Goal: Information Seeking & Learning: Find specific fact

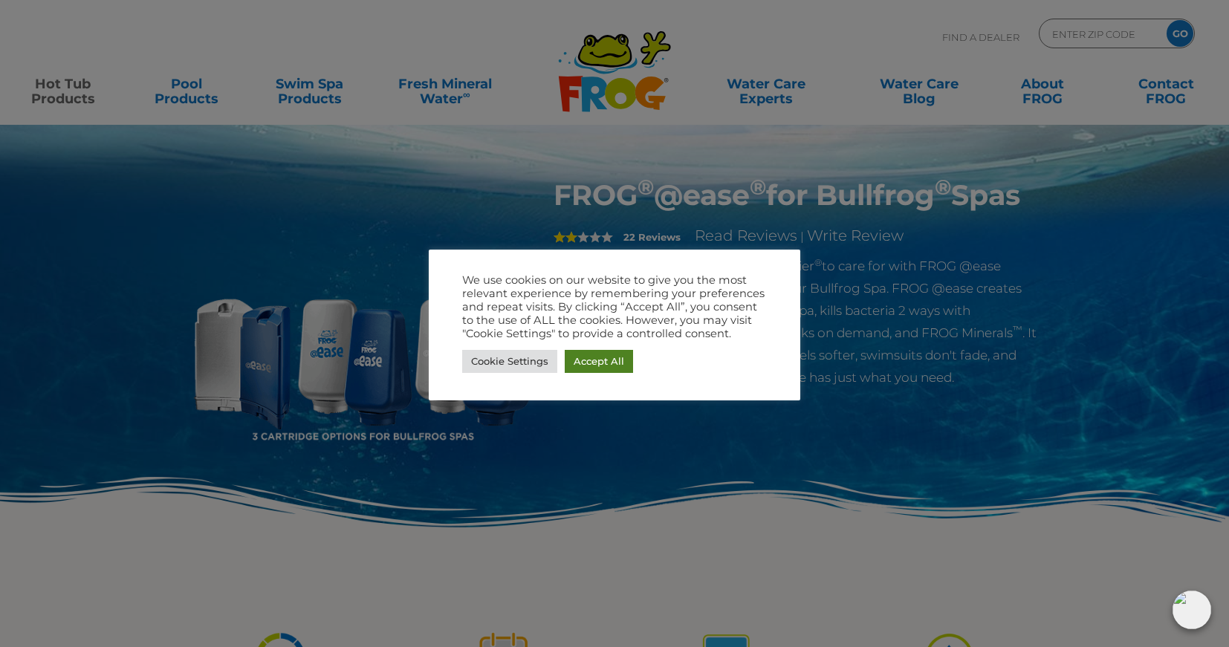
click at [594, 372] on link "Accept All" at bounding box center [599, 361] width 68 height 23
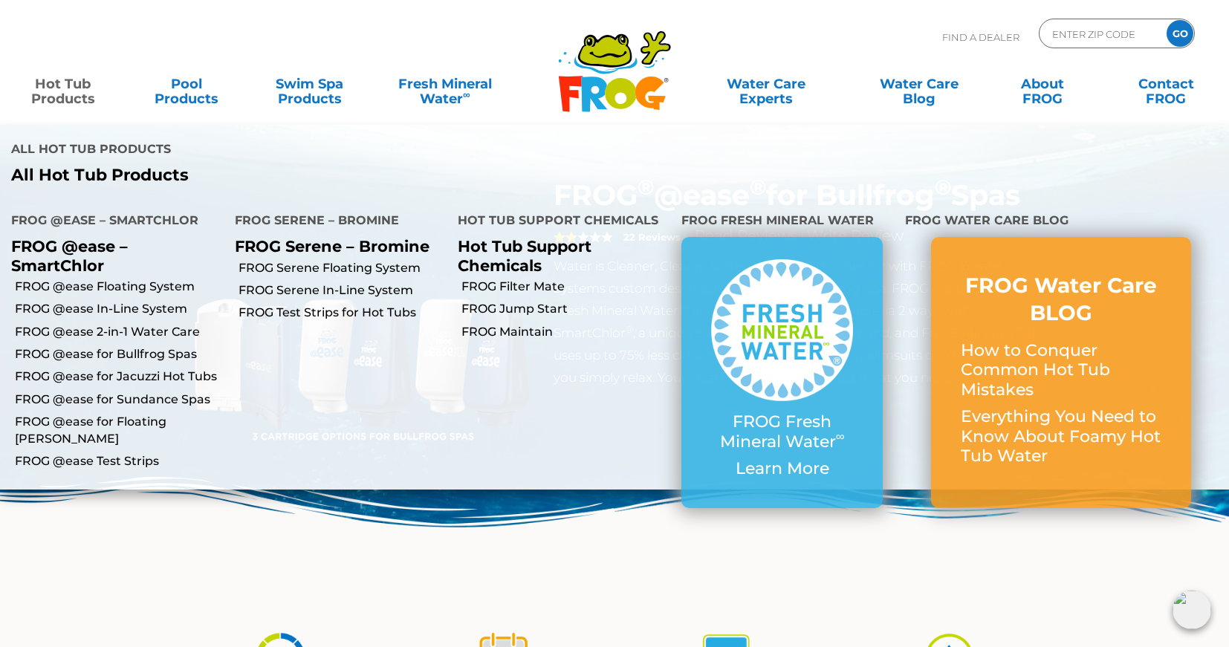
click at [62, 88] on link "Hot Tub Products" at bounding box center [63, 84] width 96 height 30
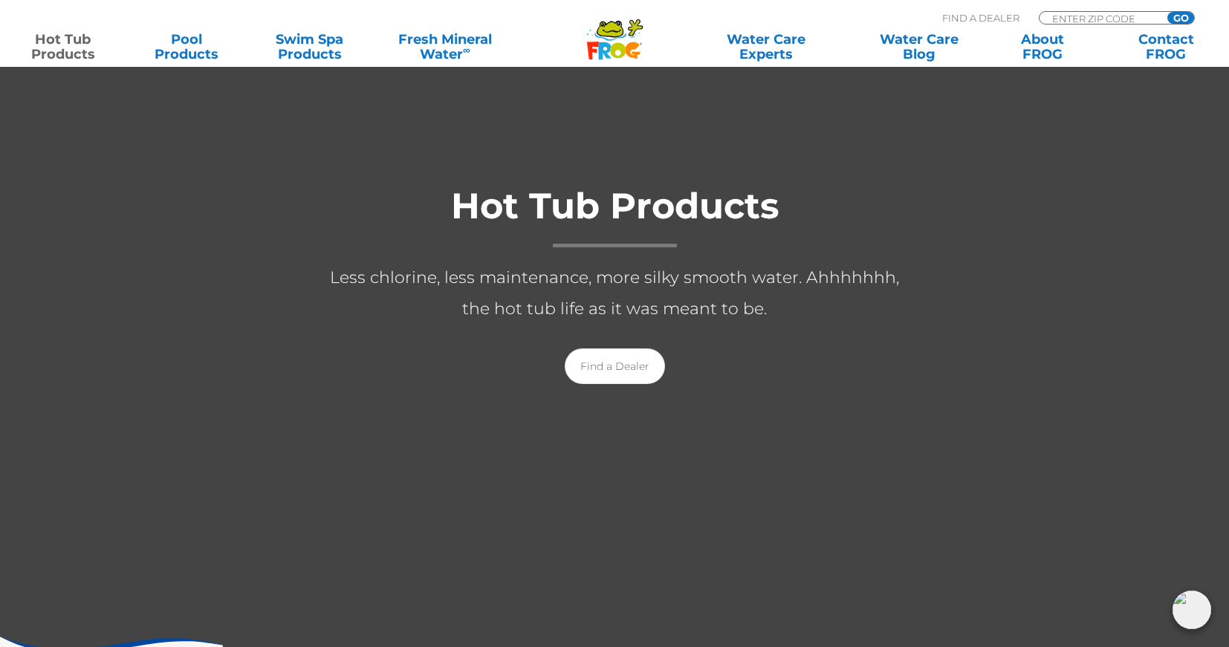
scroll to position [148, 0]
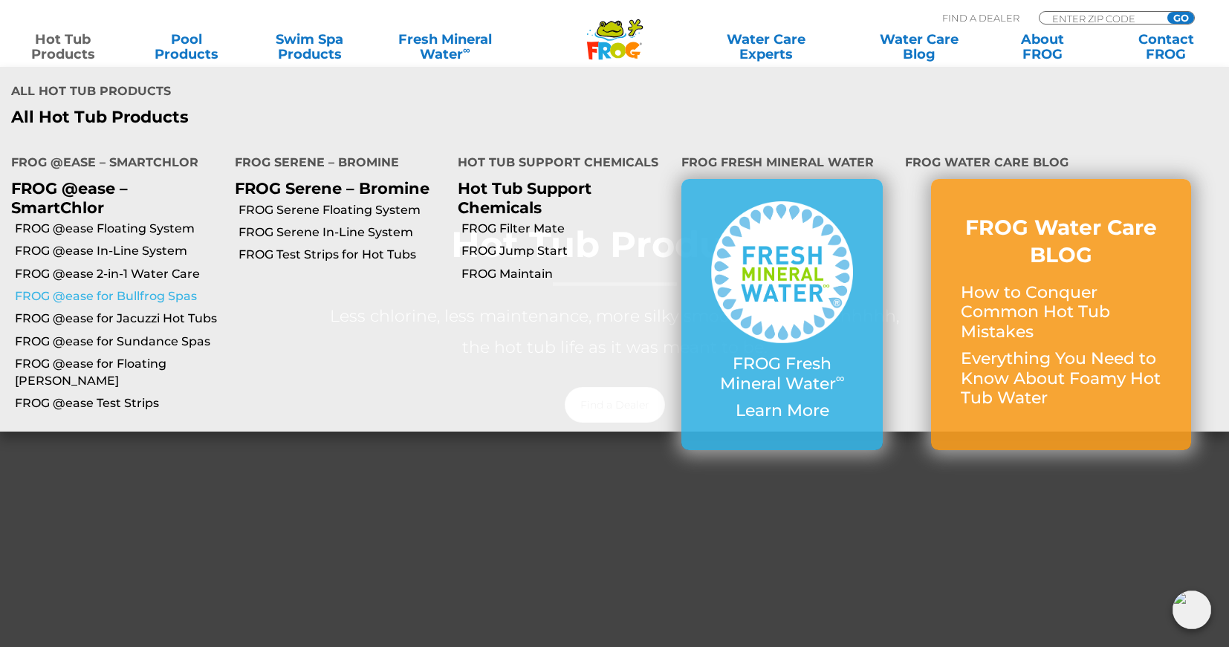
click at [154, 291] on link "FROG @ease for Bullfrog Spas" at bounding box center [119, 296] width 209 height 16
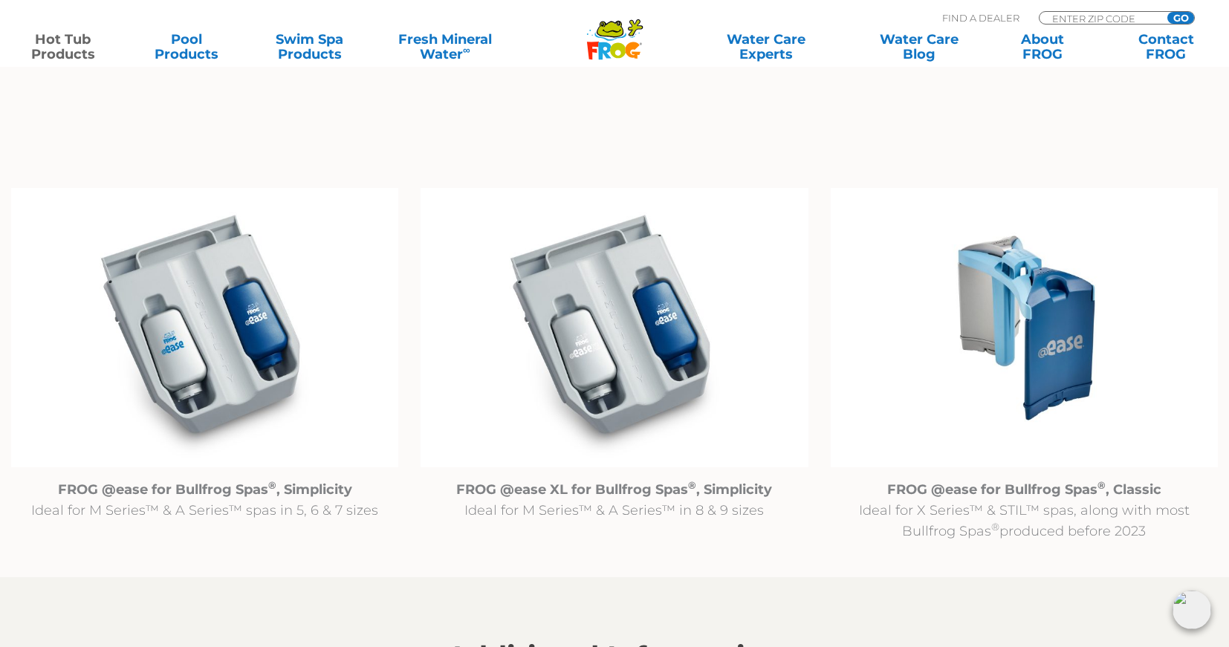
scroll to position [1430, 0]
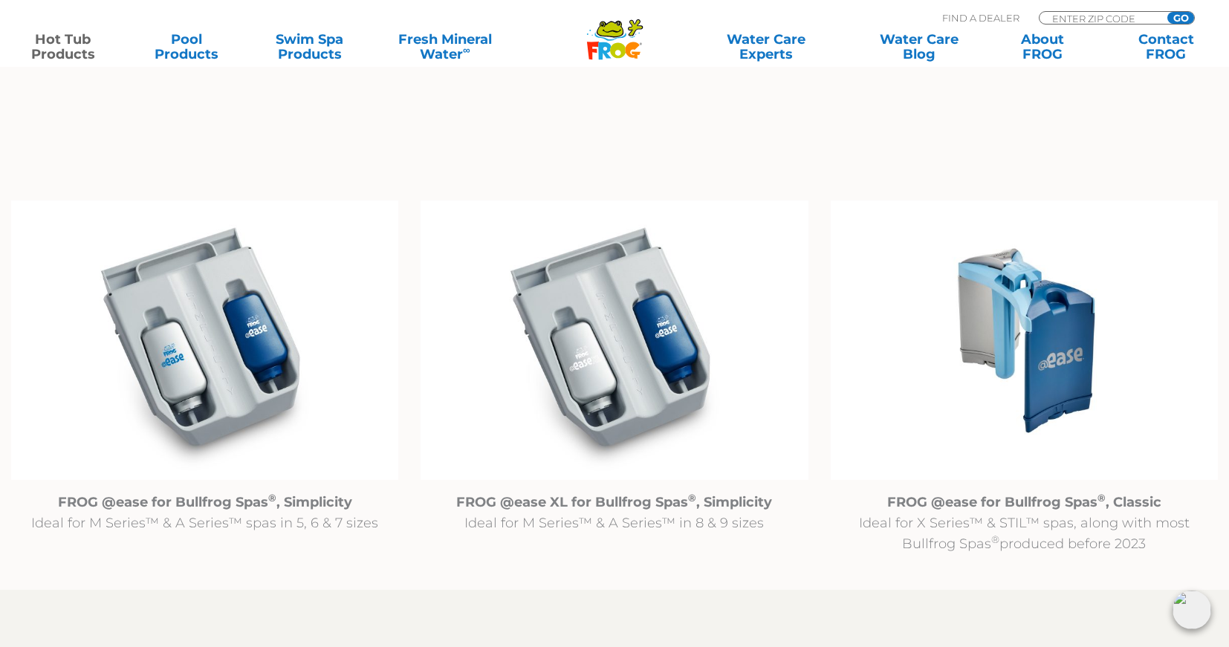
click at [1016, 319] on img at bounding box center [1024, 340] width 387 height 279
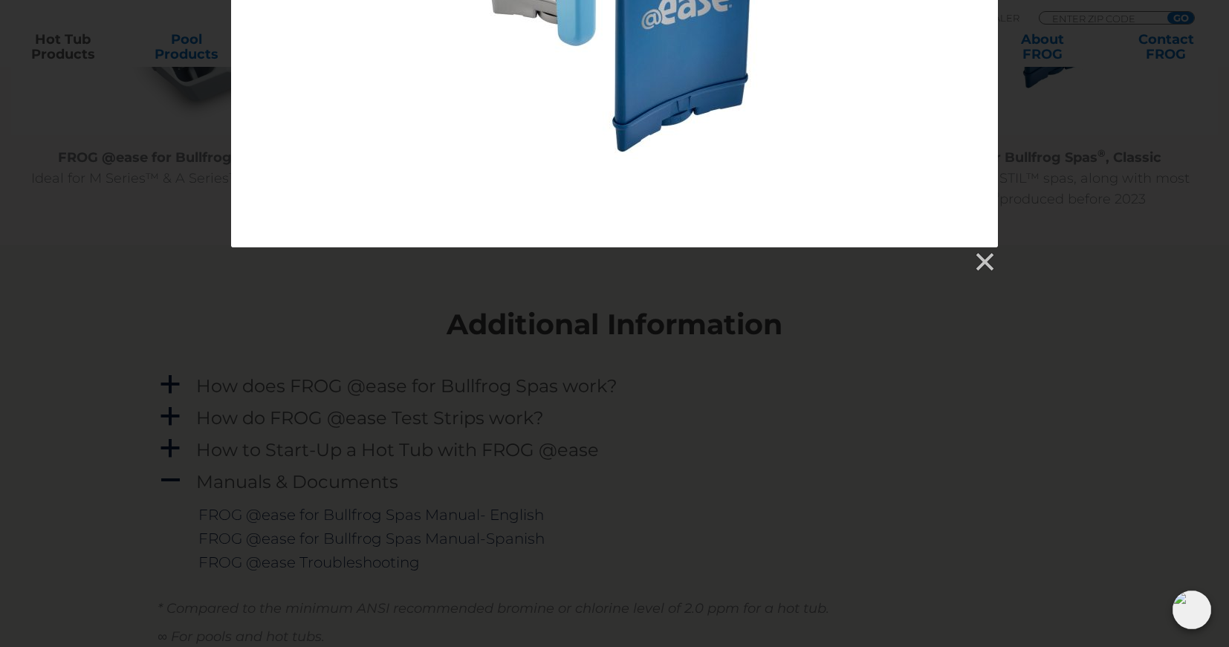
scroll to position [1755, 0]
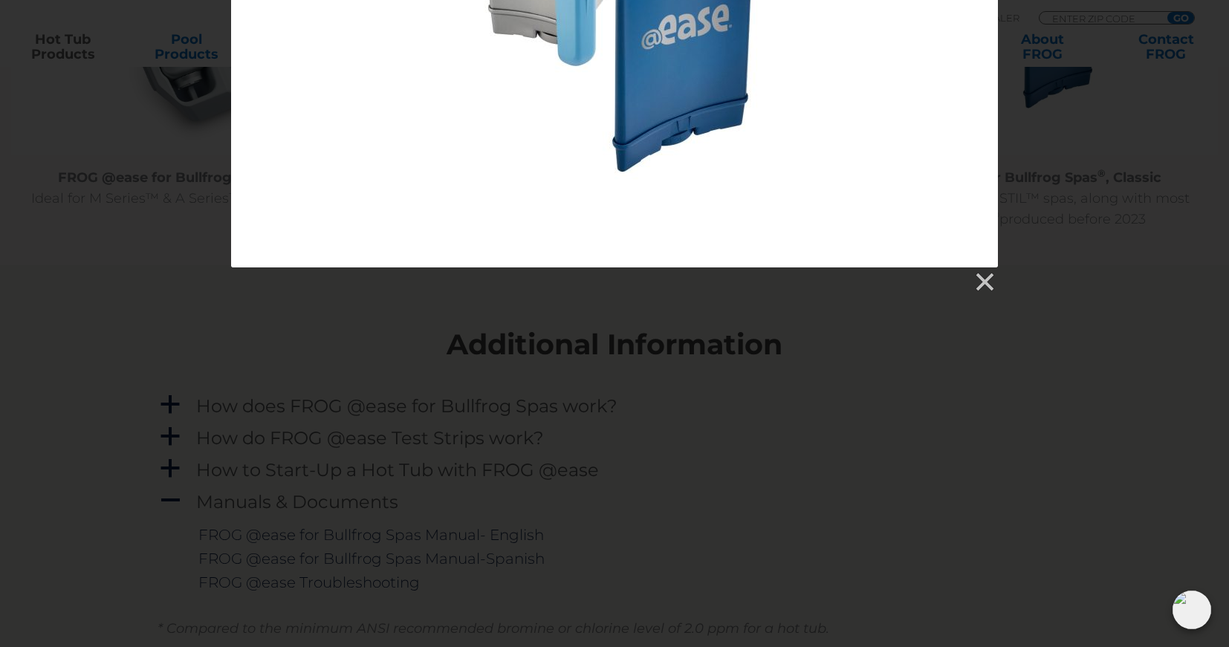
drag, startPoint x: 983, startPoint y: 285, endPoint x: 906, endPoint y: 315, distance: 82.8
click at [983, 285] on link at bounding box center [983, 282] width 22 height 22
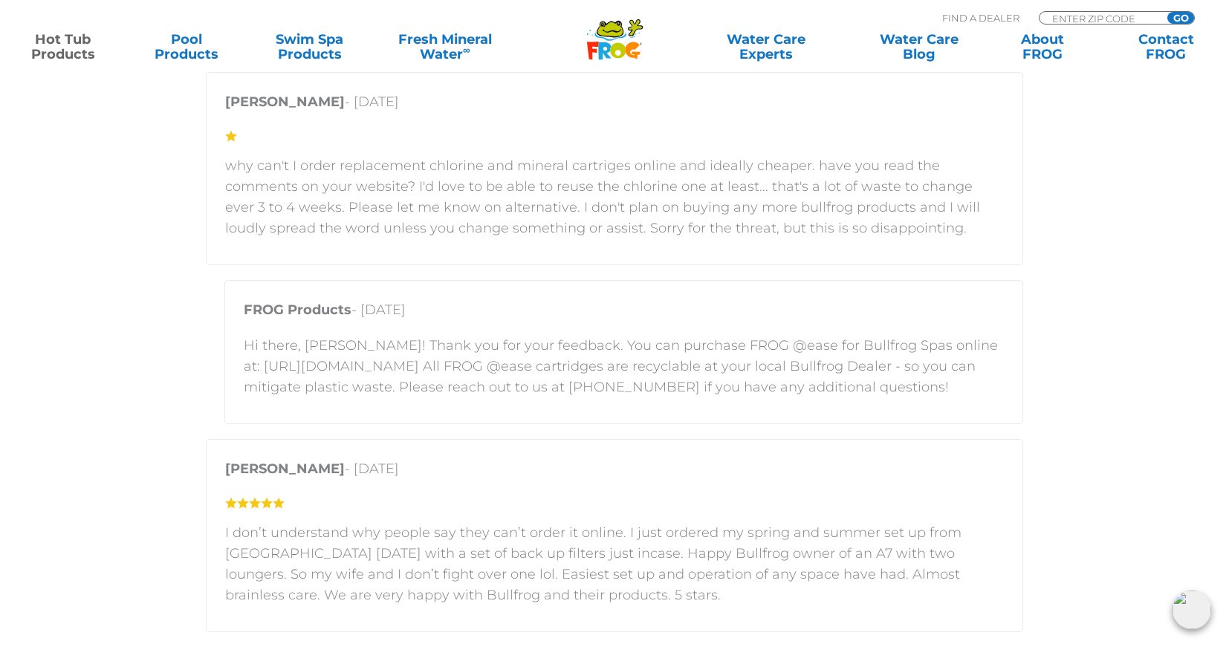
scroll to position [3183, 0]
drag, startPoint x: 244, startPoint y: 366, endPoint x: 437, endPoint y: 364, distance: 192.4
click at [437, 364] on p "Hi there, [PERSON_NAME]! Thank you for your feedback. You can purchase FROG @ea…" at bounding box center [624, 368] width 760 height 62
copy p "[URL][DOMAIN_NAME]"
